Goal: Task Accomplishment & Management: Complete application form

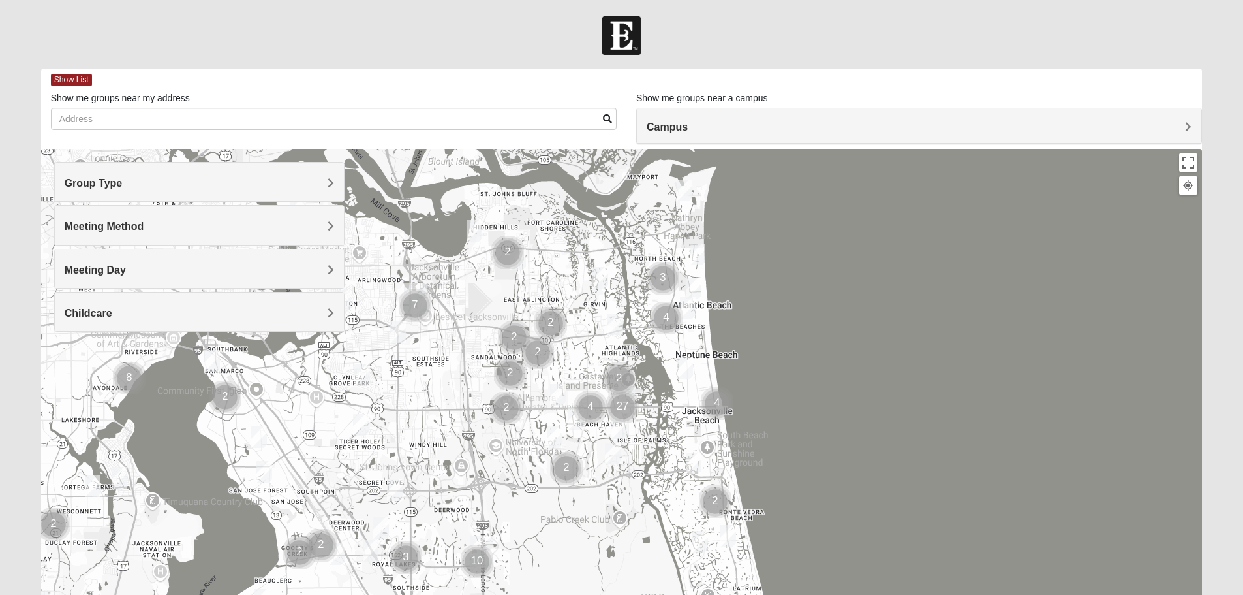
click at [93, 179] on span "Group Type" at bounding box center [94, 183] width 58 height 11
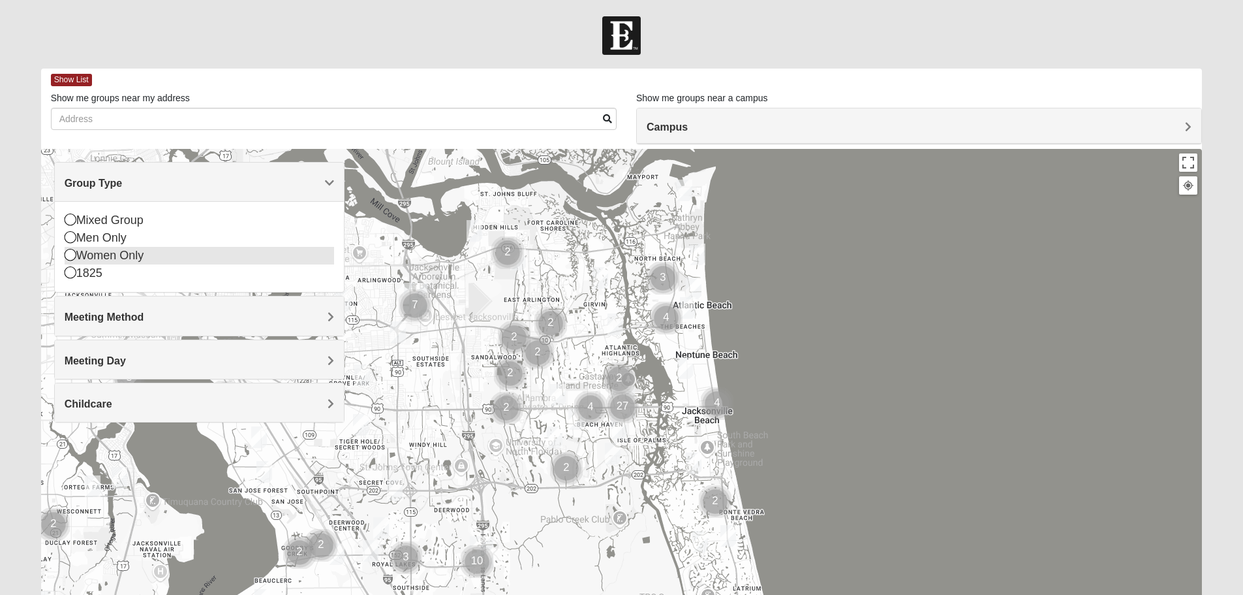
click at [117, 253] on div "Women Only" at bounding box center [200, 256] width 270 height 18
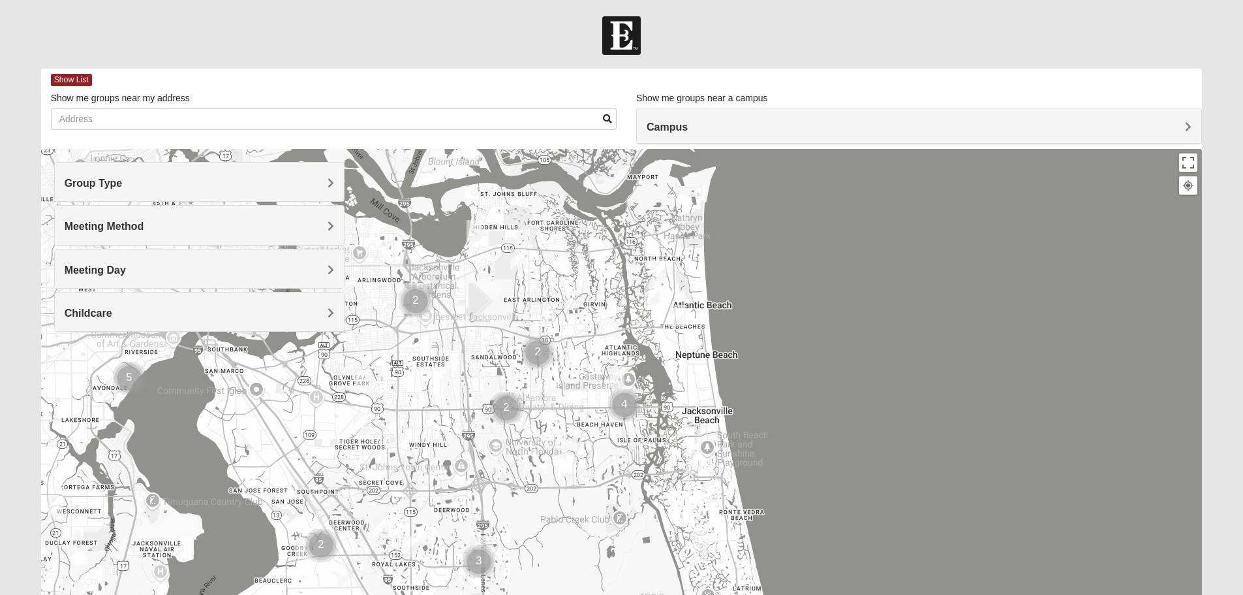
click at [135, 224] on span "Meeting Method" at bounding box center [105, 226] width 80 height 11
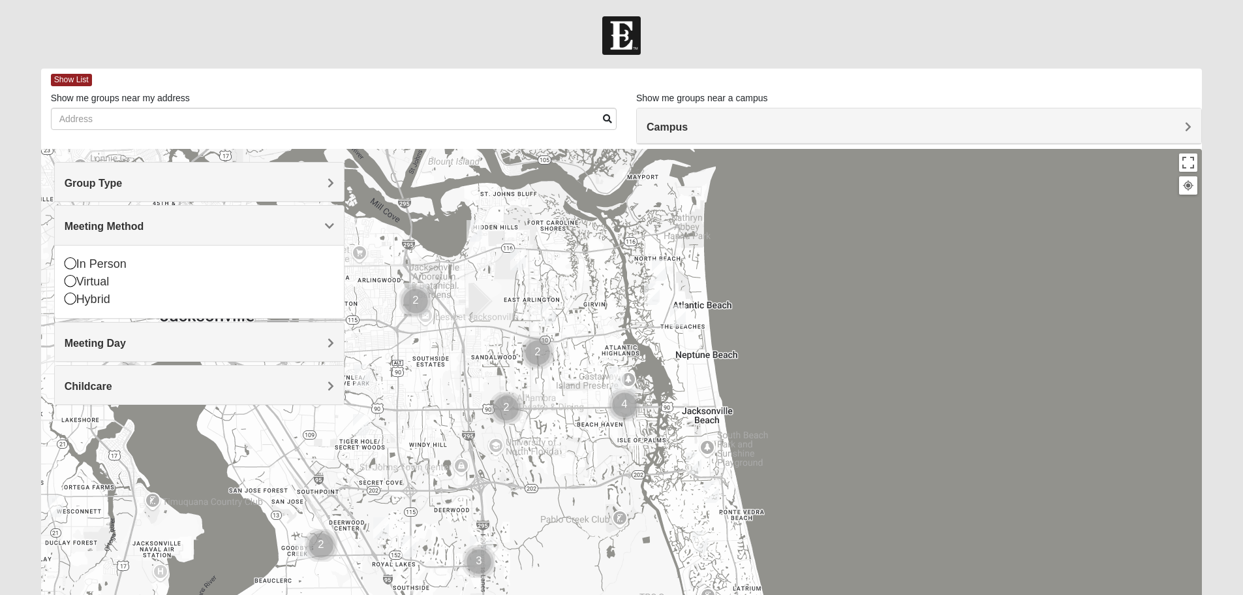
click at [146, 392] on div "Childcare" at bounding box center [199, 384] width 289 height 39
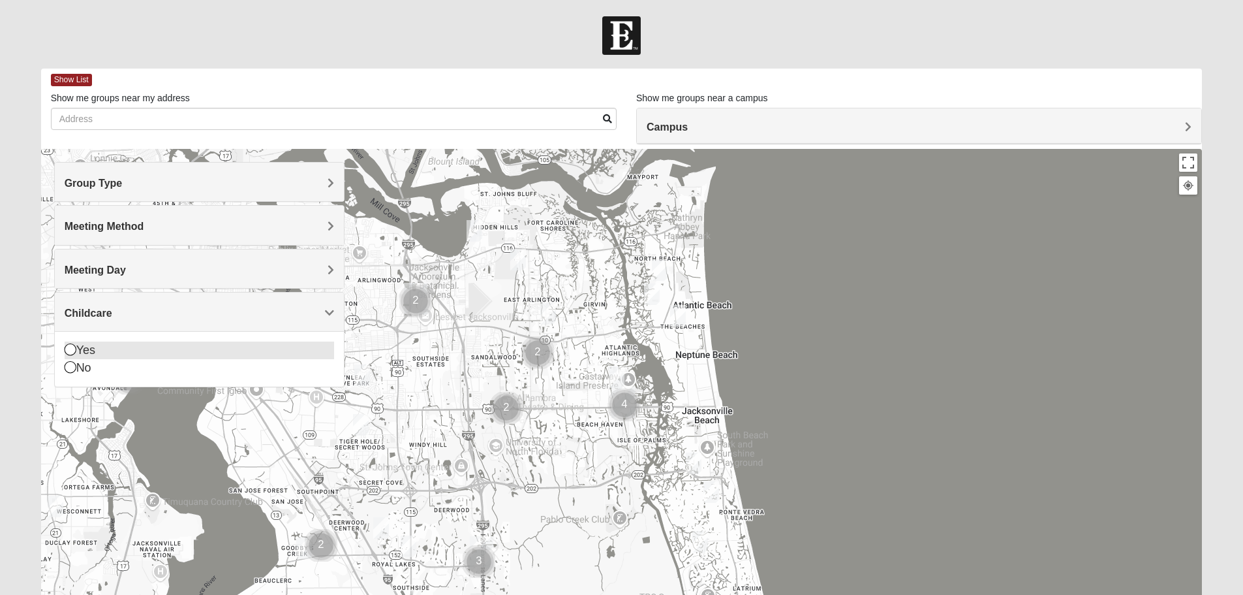
click at [83, 348] on div "Yes" at bounding box center [200, 350] width 270 height 18
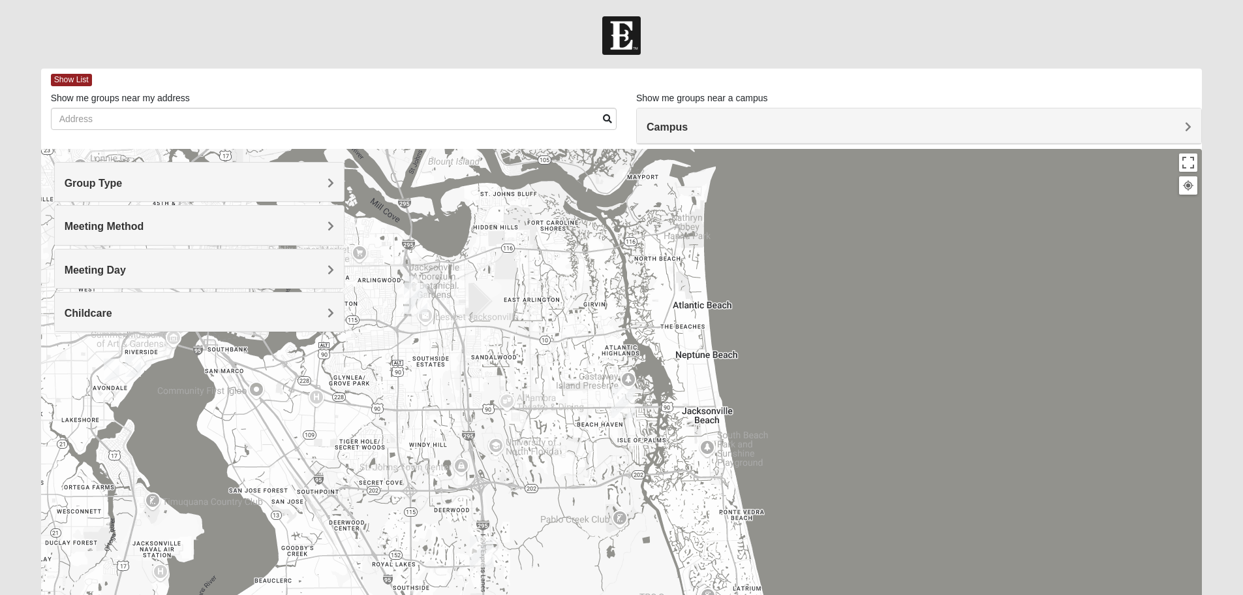
click at [1177, 112] on div "Campus" at bounding box center [919, 125] width 565 height 35
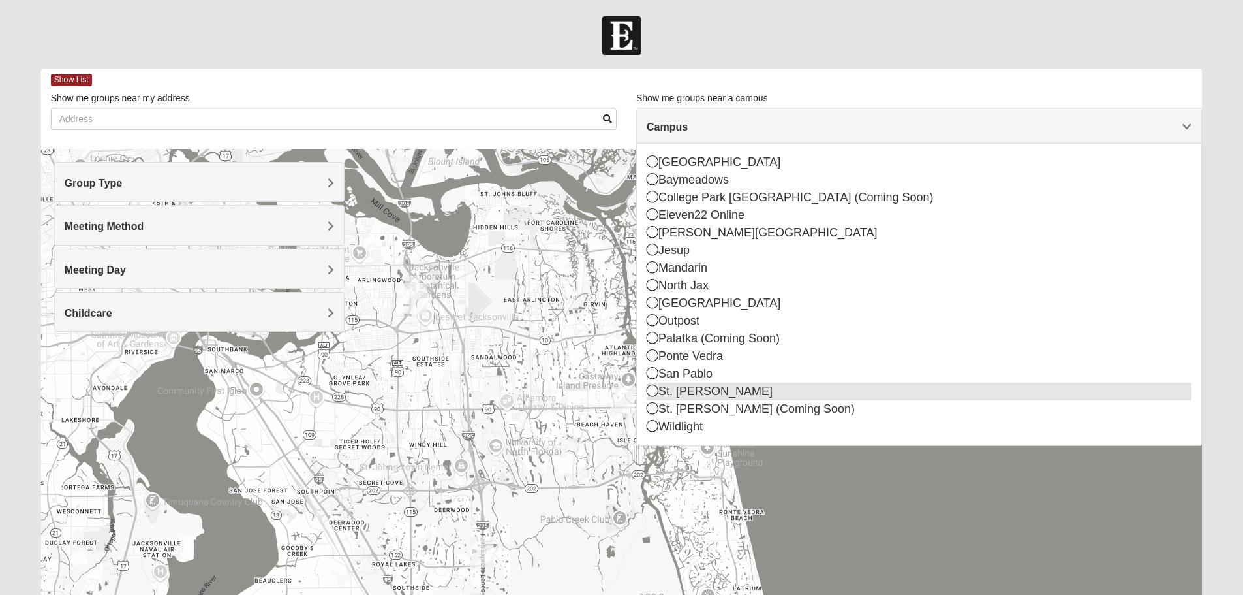
click at [696, 395] on div "St. [PERSON_NAME]" at bounding box center [919, 391] width 545 height 18
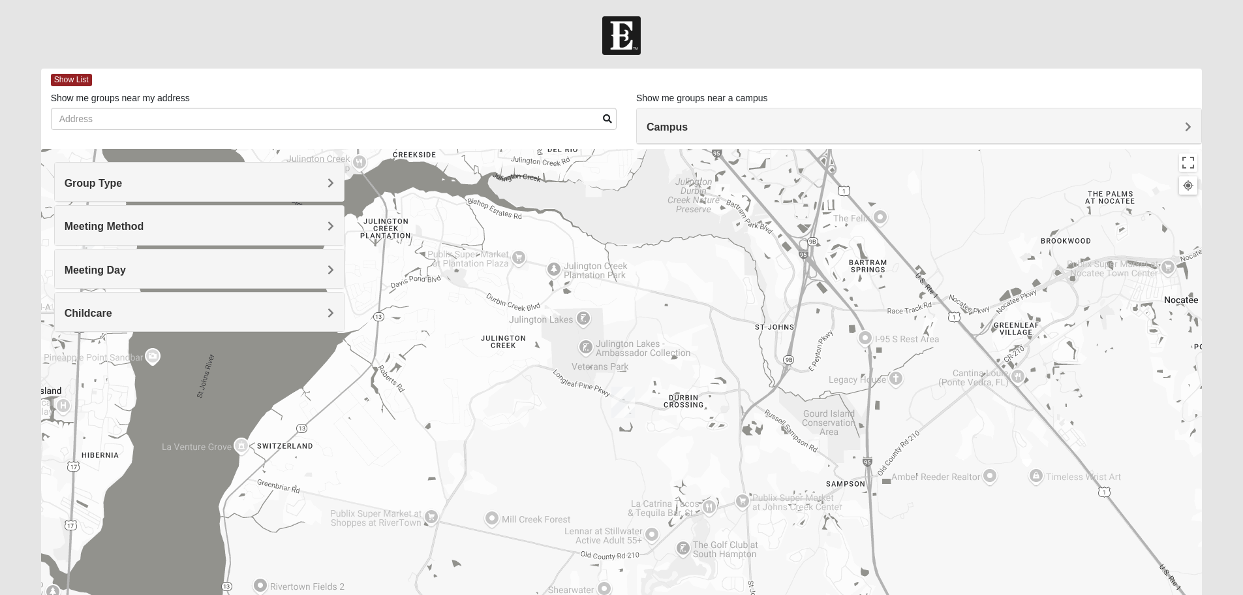
click at [621, 399] on img "St. Johns" at bounding box center [623, 402] width 34 height 42
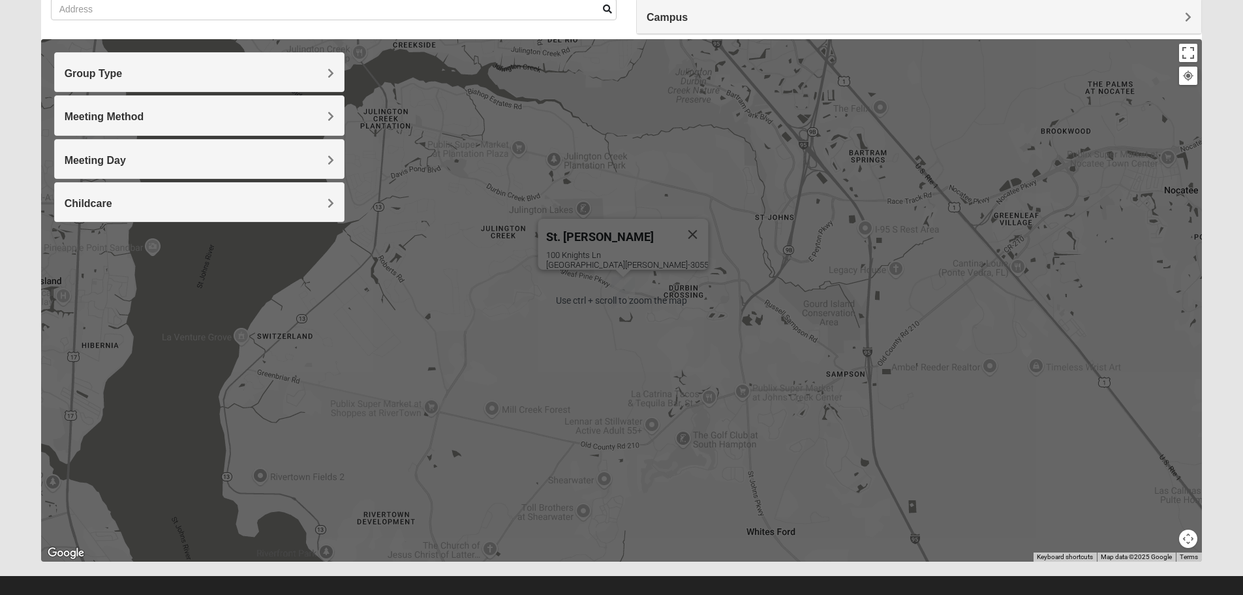
scroll to position [124, 0]
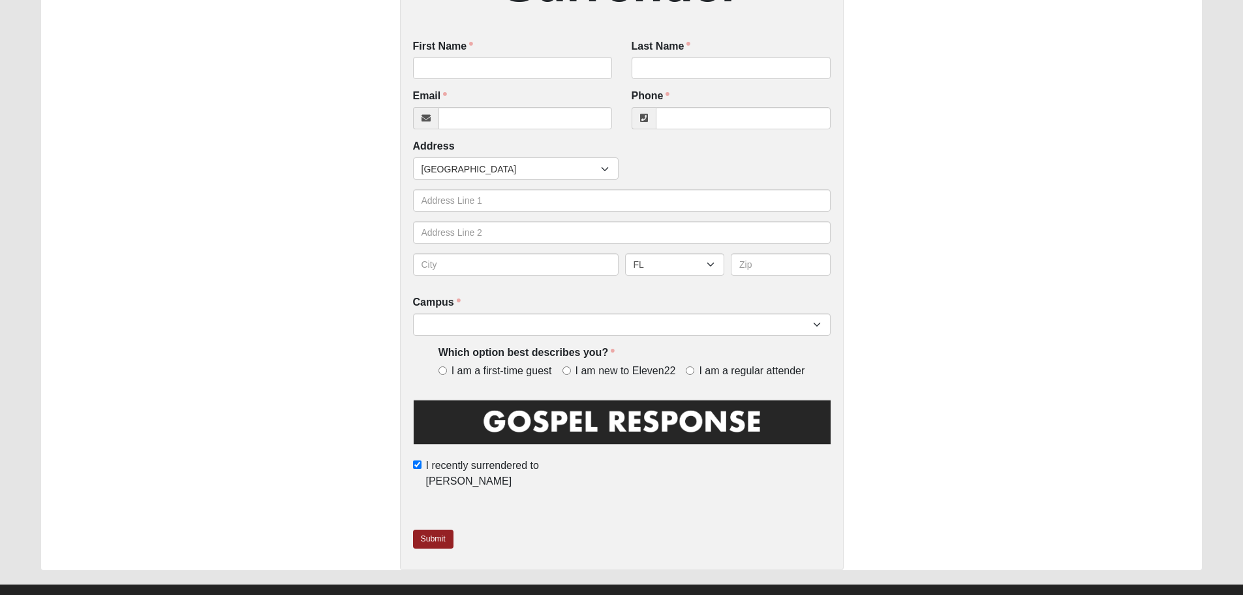
scroll to position [312, 0]
